Goal: Task Accomplishment & Management: Manage account settings

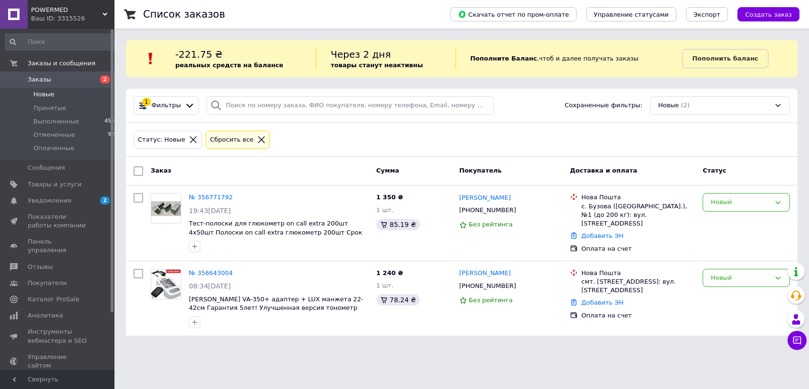
drag, startPoint x: 256, startPoint y: 361, endPoint x: 251, endPoint y: 388, distance: 27.7
click at [256, 347] on html "POWERMED Ваш ID: 3315526 Сайт POWERMED Кабинет покупателя Проверить состояние с…" at bounding box center [404, 173] width 809 height 347
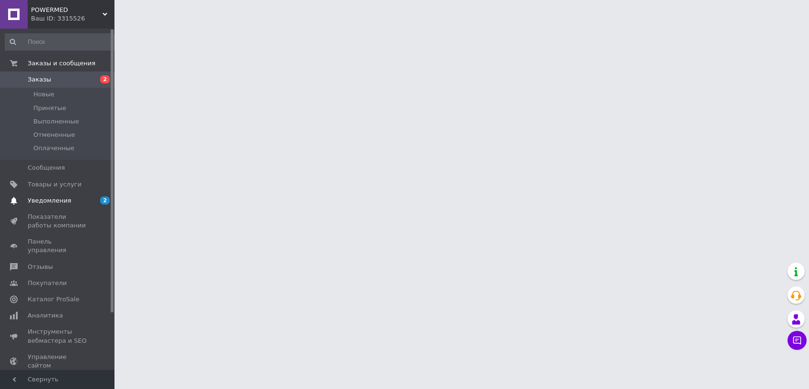
click at [29, 203] on span "Уведомления" at bounding box center [49, 200] width 43 height 9
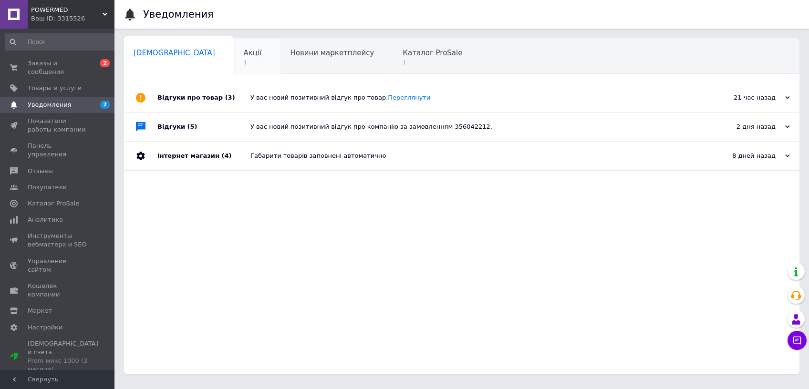
click at [244, 63] on span "1" at bounding box center [253, 62] width 18 height 7
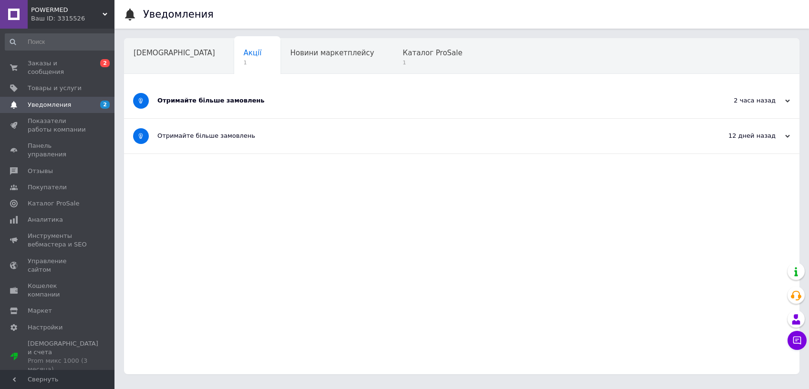
click at [327, 103] on div "Отримайте більше замовлень" at bounding box center [425, 100] width 537 height 9
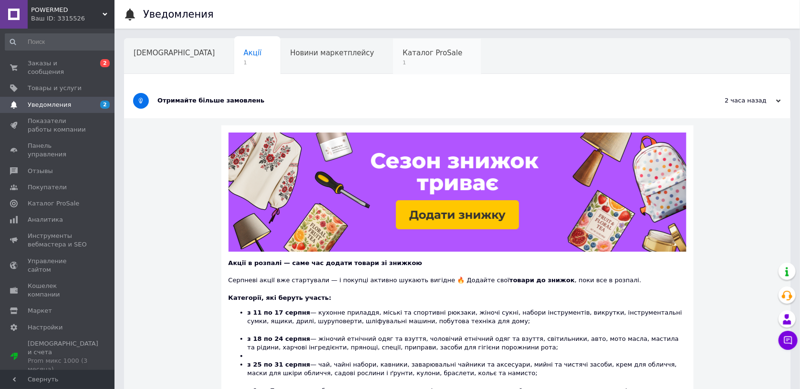
click at [402, 63] on span "1" at bounding box center [432, 62] width 60 height 7
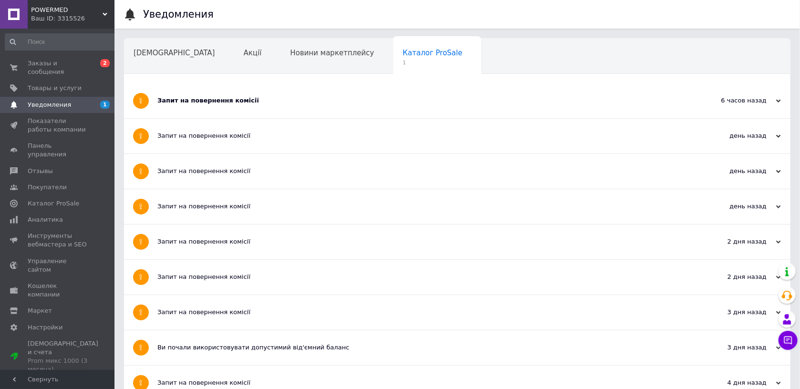
click at [355, 107] on div "Запит на повернення комісії" at bounding box center [421, 100] width 528 height 35
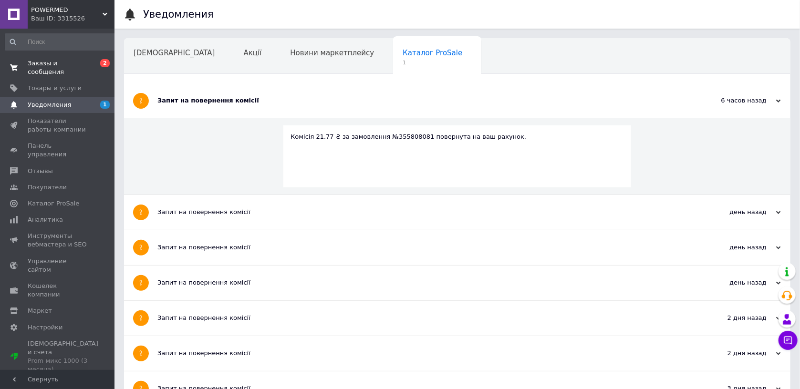
click at [41, 70] on span "Заказы и сообщения" at bounding box center [58, 67] width 61 height 17
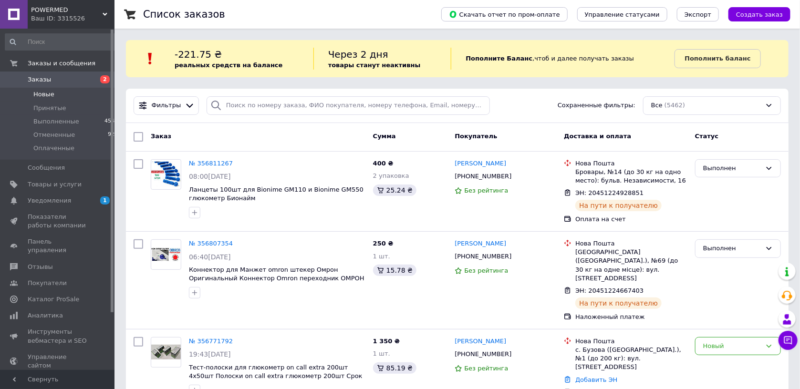
click at [49, 96] on span "Новые" at bounding box center [43, 94] width 21 height 9
